Goal: Transaction & Acquisition: Book appointment/travel/reservation

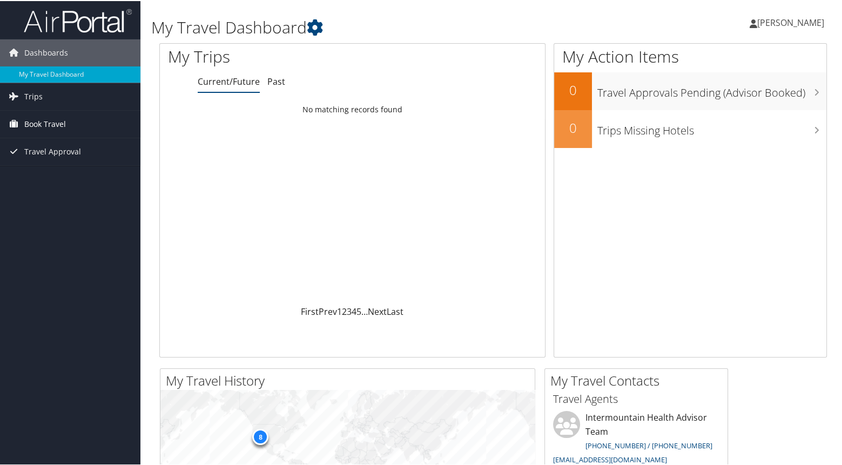
click at [35, 123] on span "Book Travel" at bounding box center [45, 123] width 42 height 27
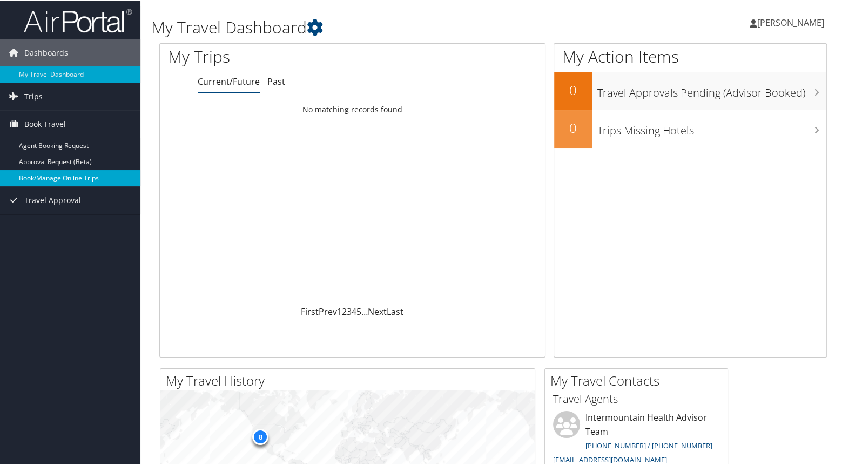
click at [91, 175] on link "Book/Manage Online Trips" at bounding box center [70, 177] width 140 height 16
